Goal: Task Accomplishment & Management: Use online tool/utility

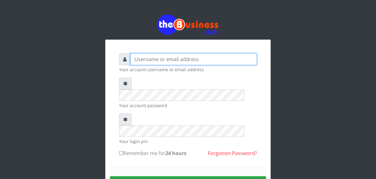
click at [134, 59] on input "text" at bounding box center [194, 59] width 127 height 12
type input "jossy"
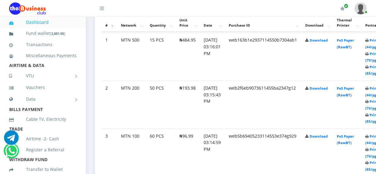
scroll to position [379, 11]
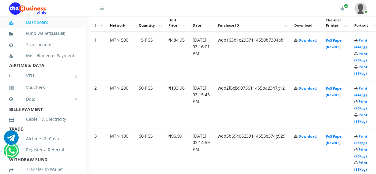
click at [368, 161] on link "Print (85/pg)" at bounding box center [360, 166] width 13 height 11
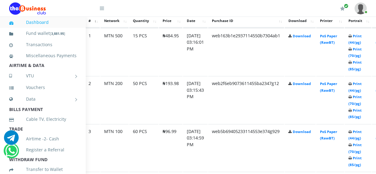
scroll to position [359, 22]
click at [361, 105] on link "Print (70/pg)" at bounding box center [354, 100] width 13 height 11
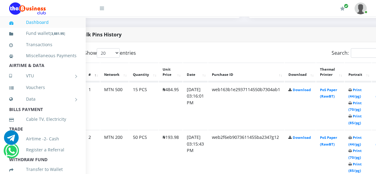
scroll to position [331, 22]
click at [356, 97] on link "Print (44/pg)" at bounding box center [354, 93] width 13 height 11
